Goal: Communication & Community: Answer question/provide support

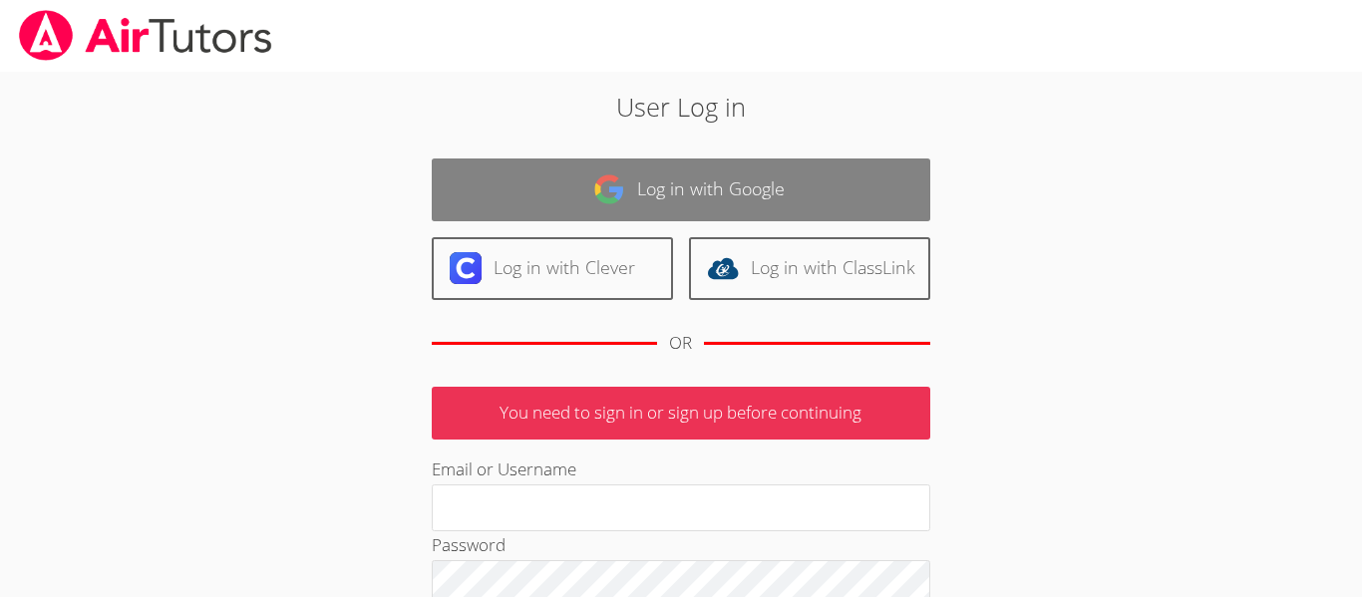
click at [481, 186] on link "Log in with Google" at bounding box center [681, 190] width 499 height 63
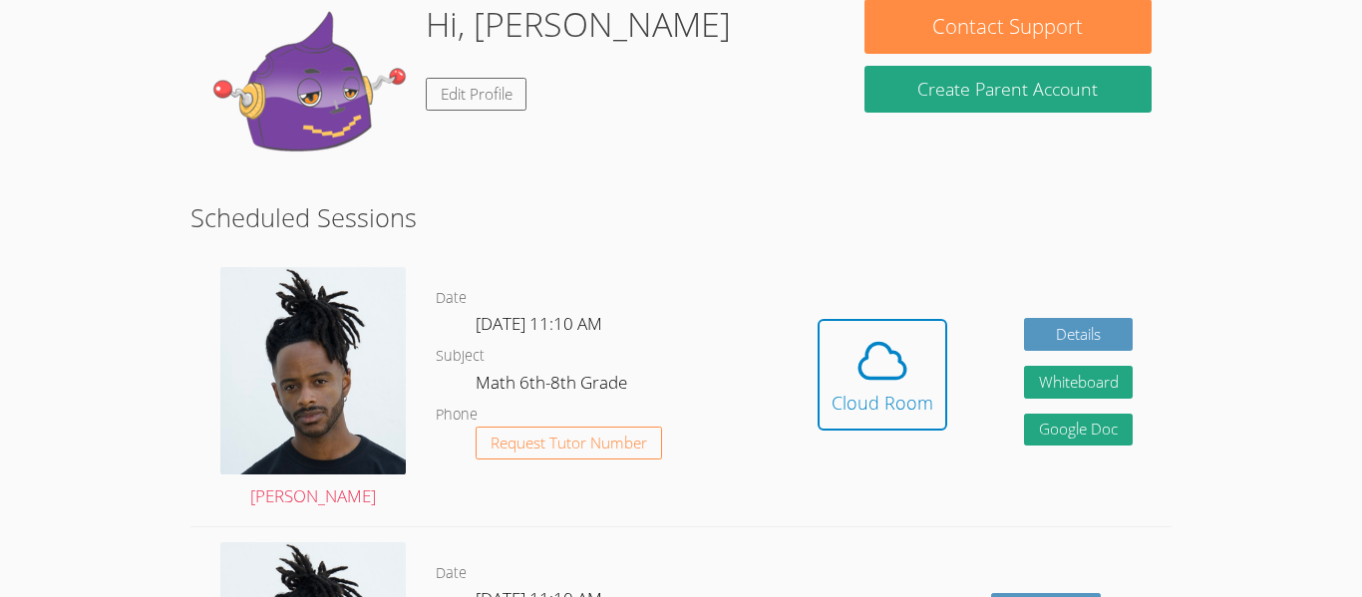
scroll to position [342, 0]
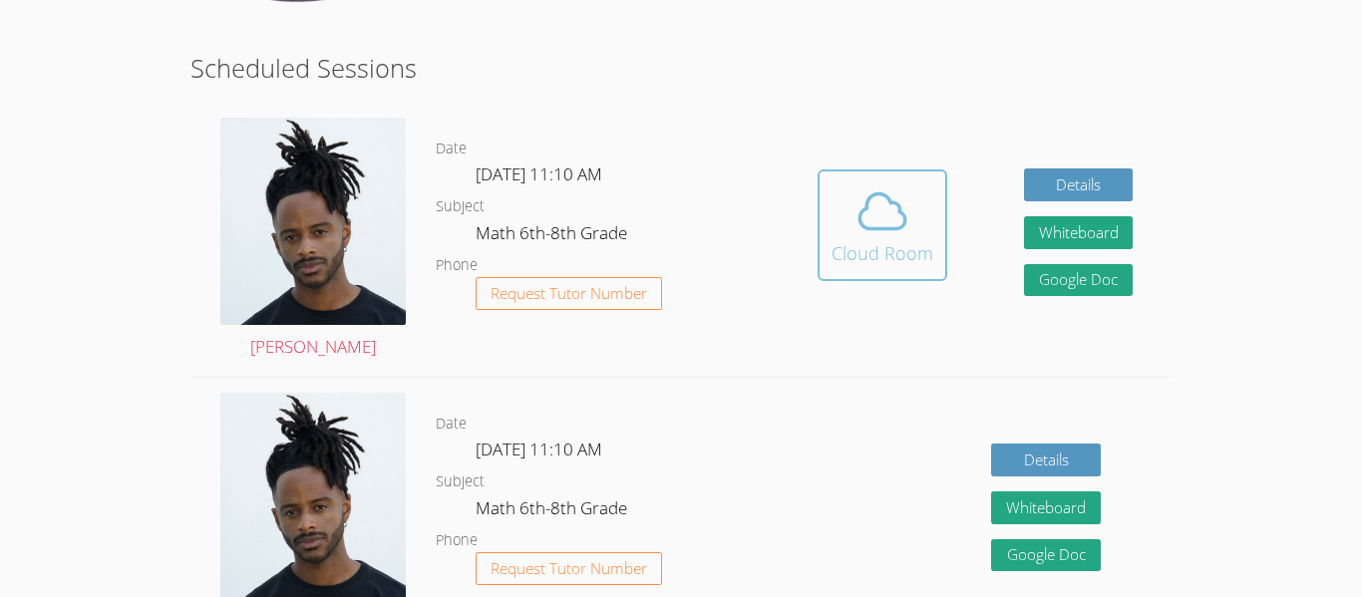
click at [906, 207] on icon at bounding box center [883, 212] width 56 height 56
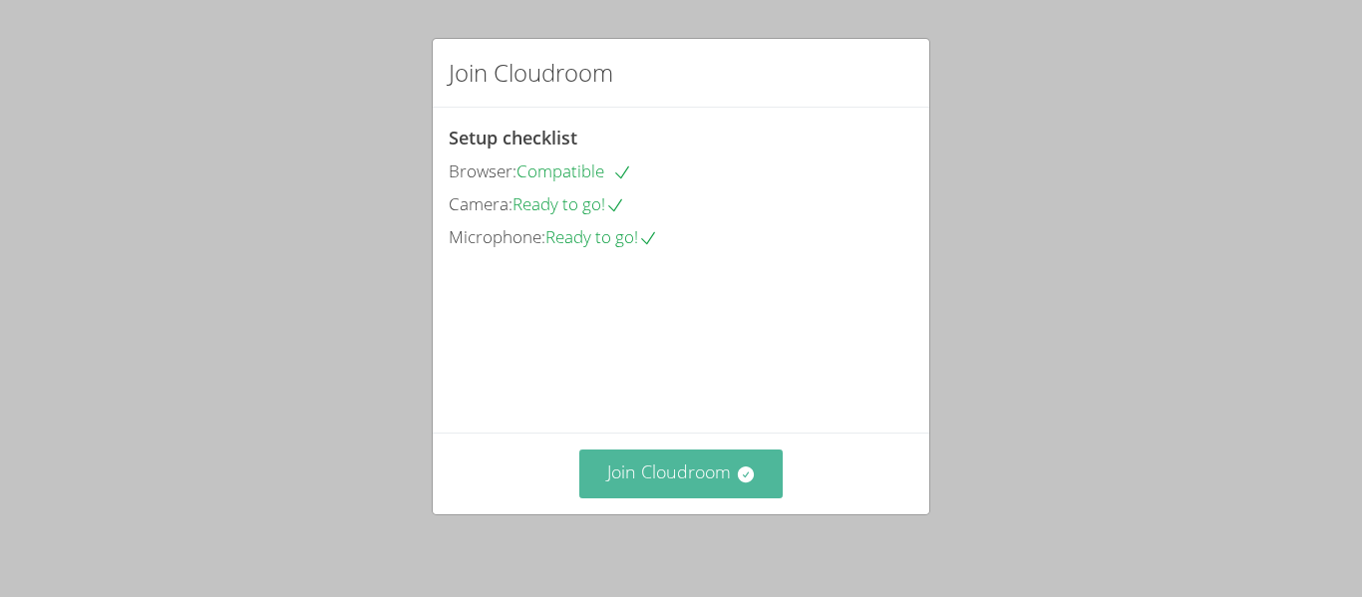
click at [686, 485] on button "Join Cloudroom" at bounding box center [681, 474] width 204 height 49
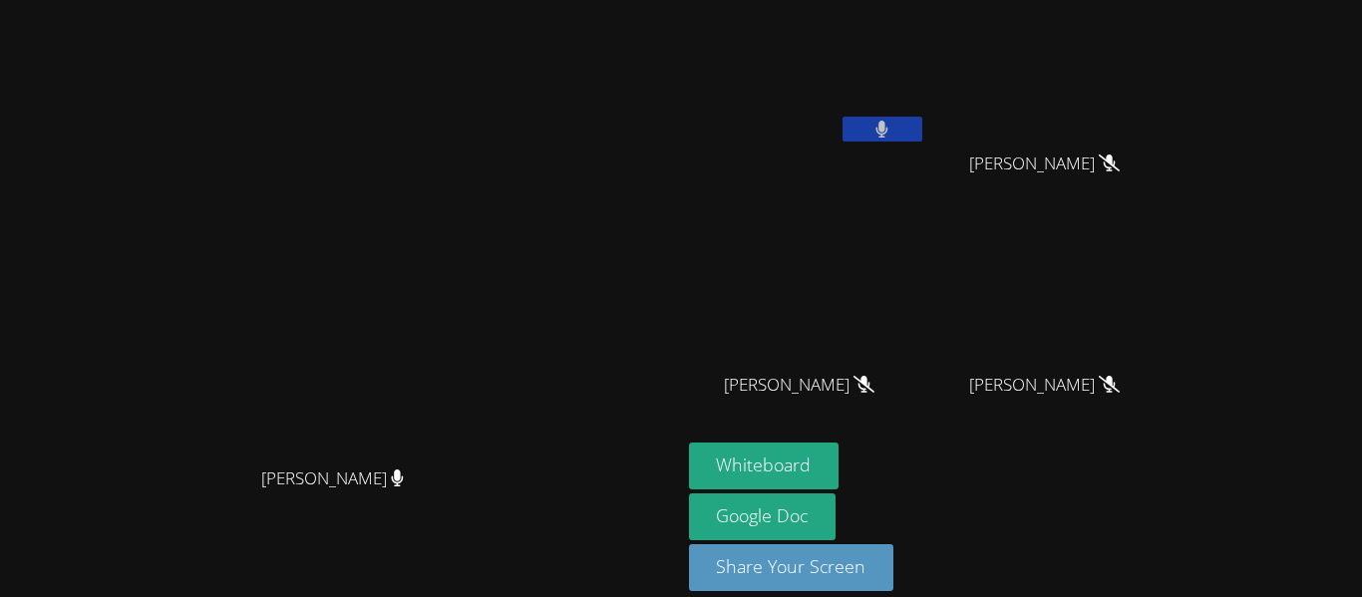
click at [923, 141] on button at bounding box center [883, 129] width 80 height 25
click at [843, 117] on button at bounding box center [883, 129] width 80 height 25
click at [923, 137] on button at bounding box center [883, 129] width 80 height 25
click at [923, 130] on button at bounding box center [883, 129] width 80 height 25
click at [923, 133] on button at bounding box center [883, 129] width 80 height 25
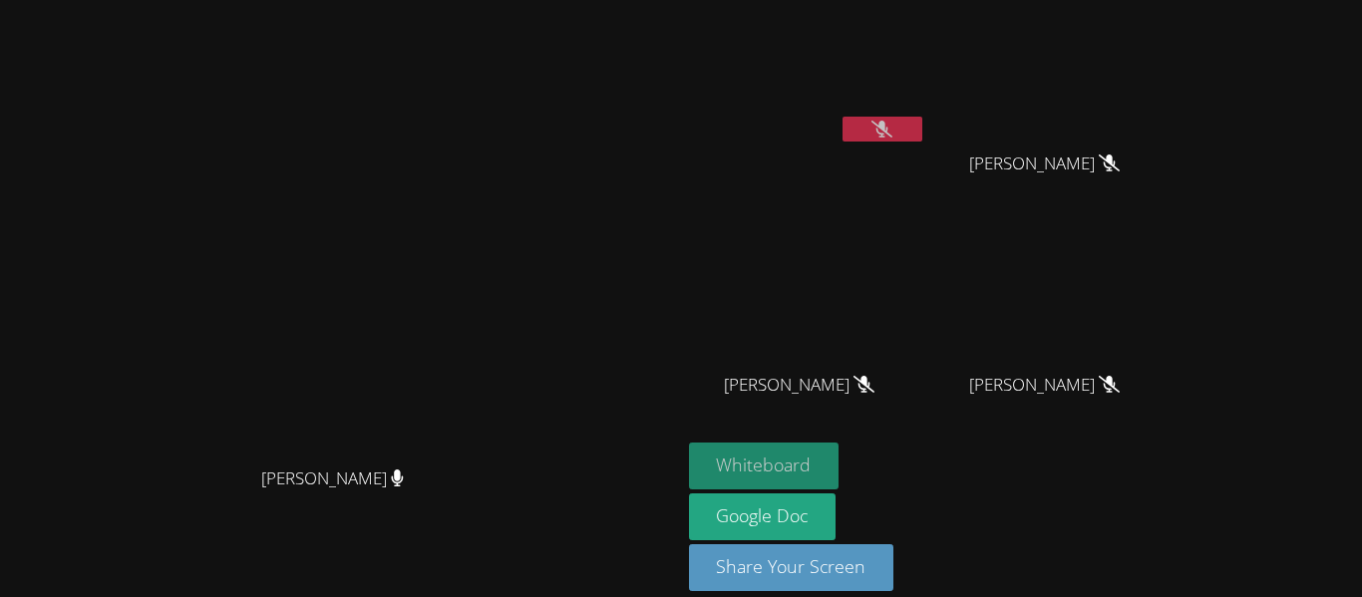
click at [840, 457] on button "Whiteboard" at bounding box center [764, 466] width 151 height 47
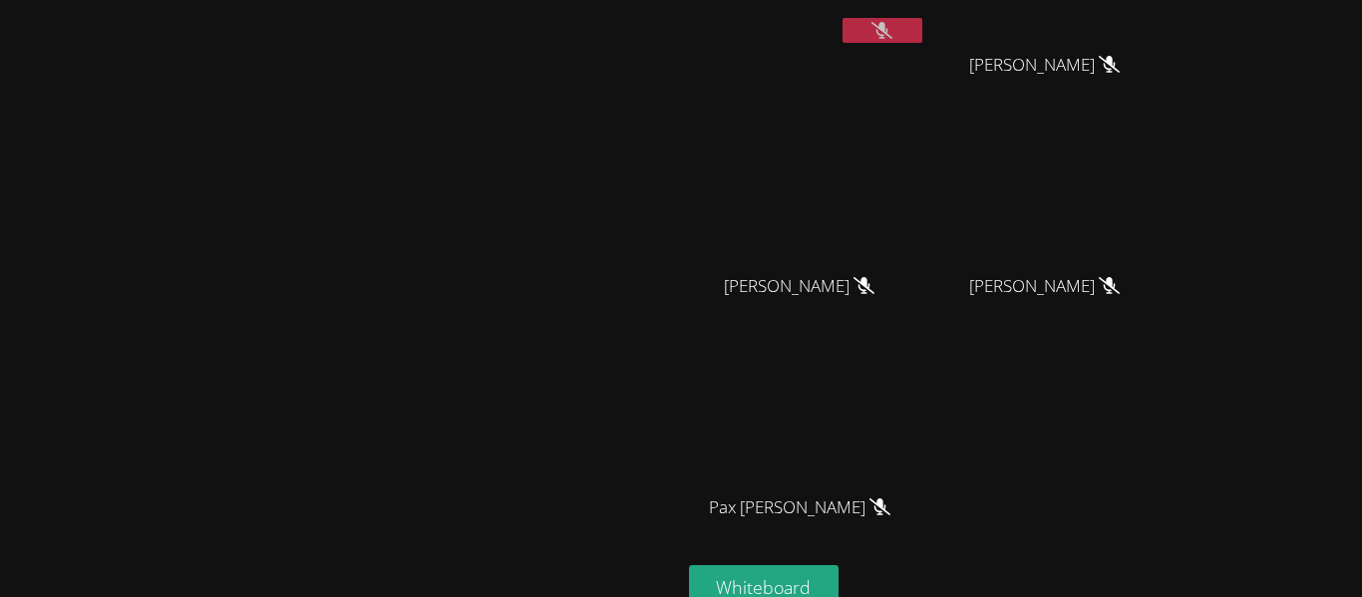
scroll to position [103, 0]
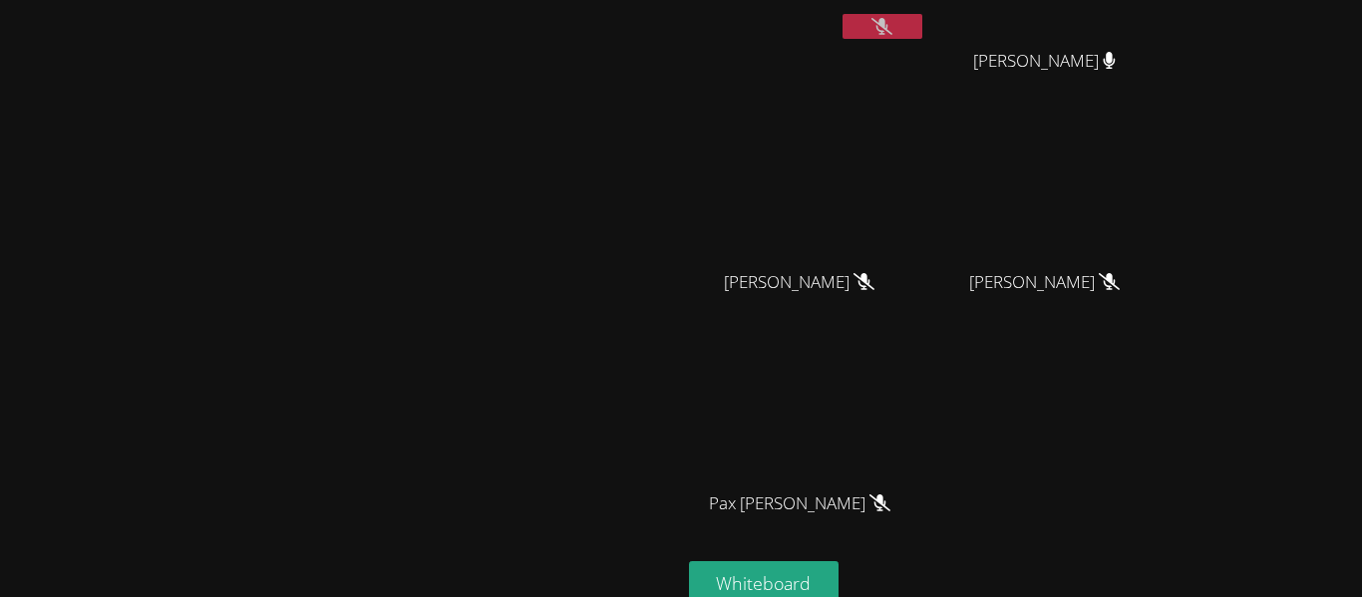
click at [923, 25] on button at bounding box center [883, 26] width 80 height 25
click at [923, 14] on button at bounding box center [883, 26] width 80 height 25
click at [923, 23] on button at bounding box center [883, 26] width 80 height 25
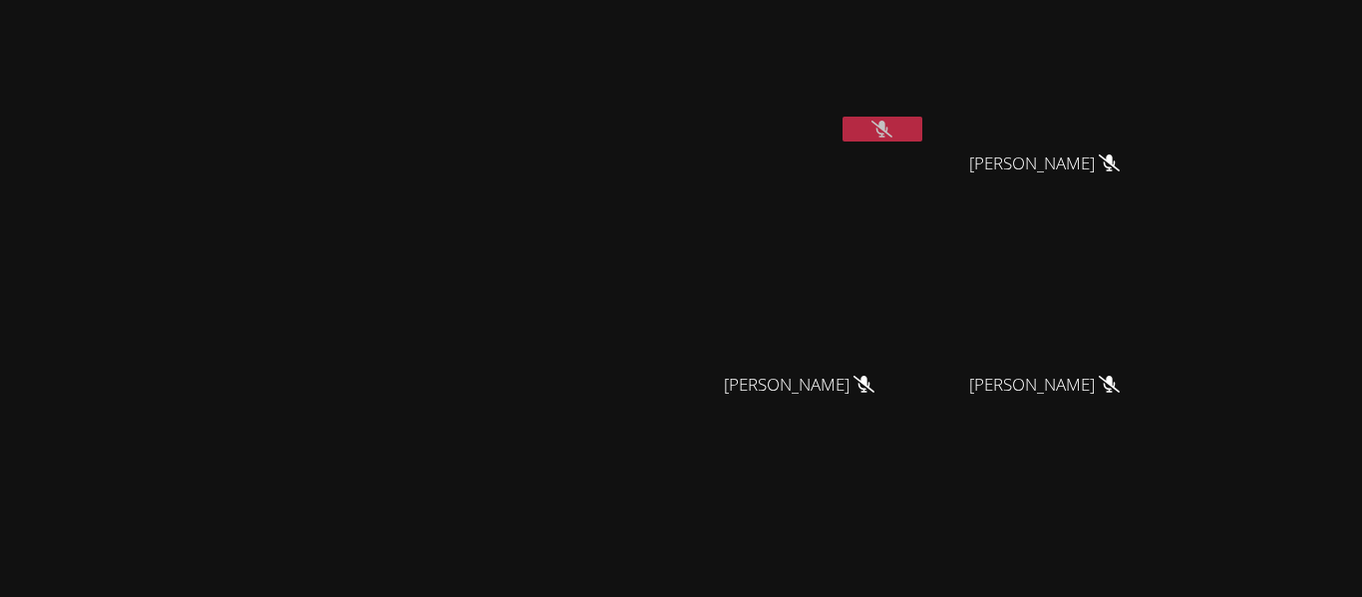
click at [157, 112] on div "[PERSON_NAME]" at bounding box center [340, 420] width 665 height 825
